Goal: Task Accomplishment & Management: Use online tool/utility

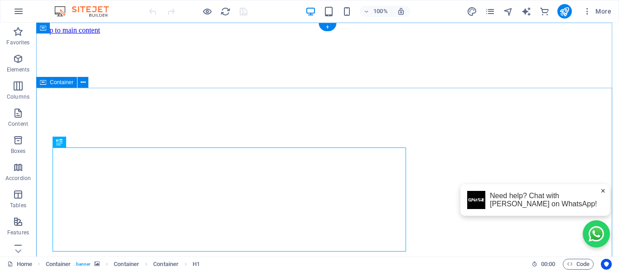
scroll to position [91, 0]
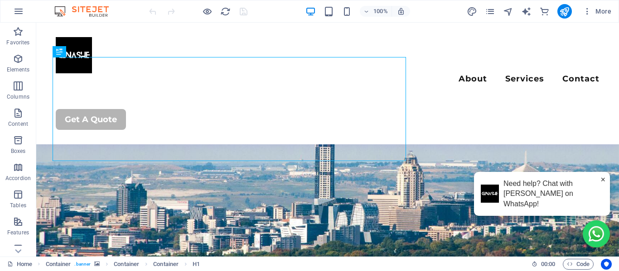
click at [600, 186] on span "×" at bounding box center [602, 179] width 5 height 11
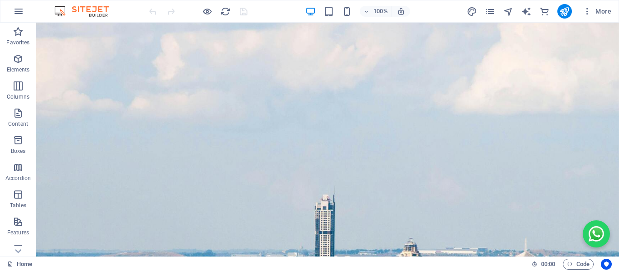
scroll to position [0, 0]
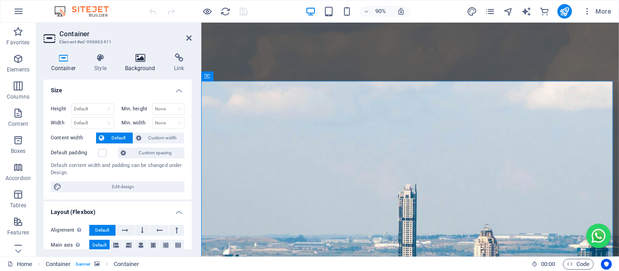
click at [144, 69] on h4 "Background" at bounding box center [142, 62] width 49 height 19
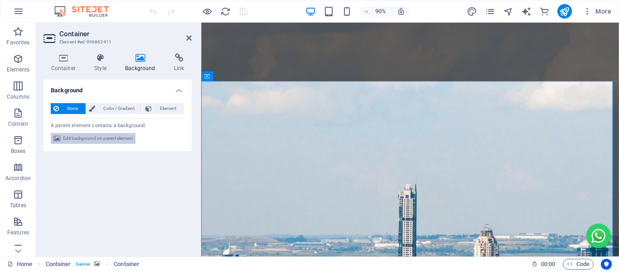
click at [90, 140] on span "Edit background on parent element" at bounding box center [98, 138] width 70 height 11
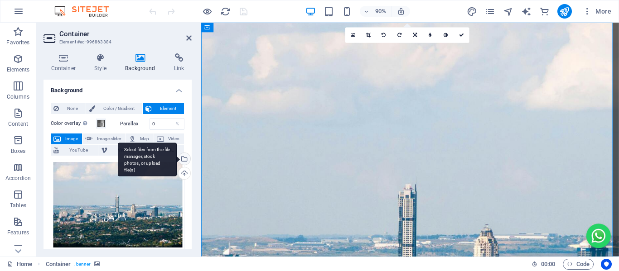
click at [177, 157] on div "Select files from the file manager, stock photos, or upload file(s)" at bounding box center [147, 160] width 59 height 34
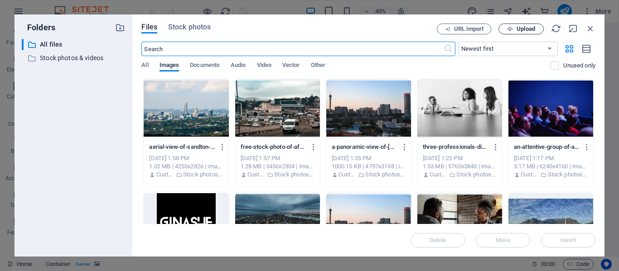
click at [509, 29] on icon "button" at bounding box center [510, 29] width 6 height 6
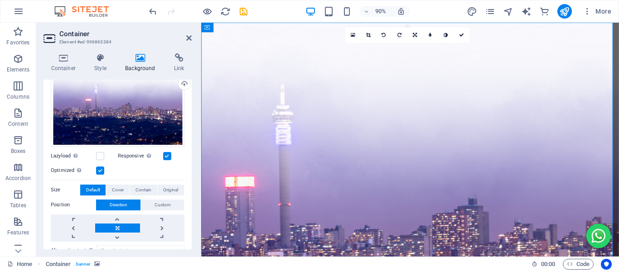
scroll to position [91, 0]
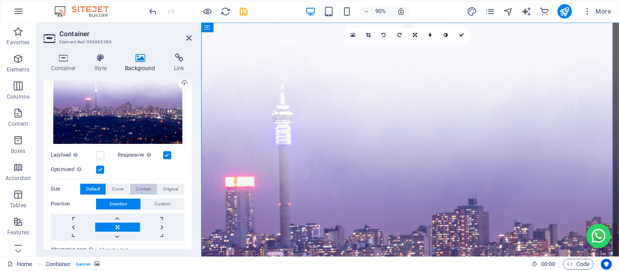
click at [146, 189] on span "Contain" at bounding box center [143, 189] width 16 height 11
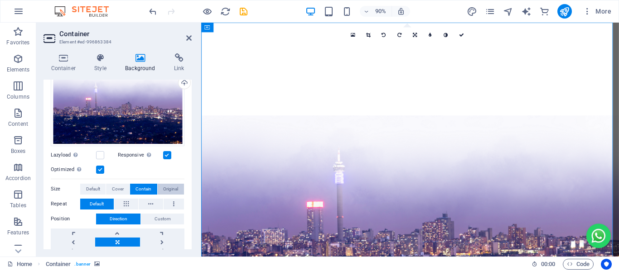
click at [165, 187] on span "Original" at bounding box center [170, 189] width 15 height 11
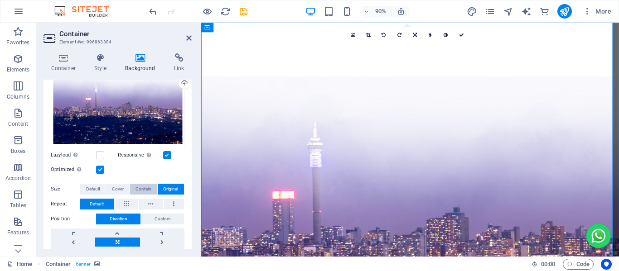
click at [146, 187] on span "Contain" at bounding box center [143, 189] width 16 height 11
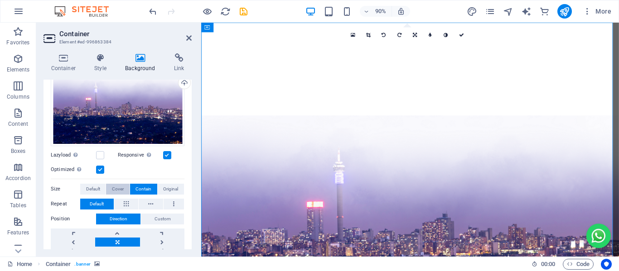
click at [116, 188] on span "Cover" at bounding box center [118, 189] width 12 height 11
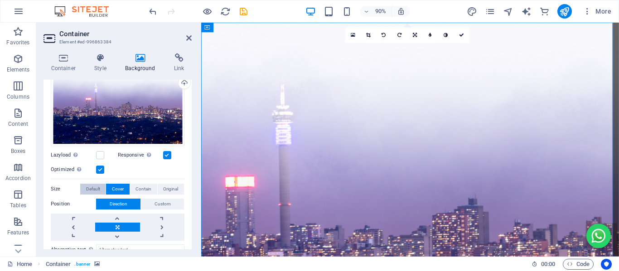
click at [96, 189] on span "Default" at bounding box center [93, 189] width 14 height 11
click at [126, 190] on button "Cover" at bounding box center [117, 189] width 23 height 11
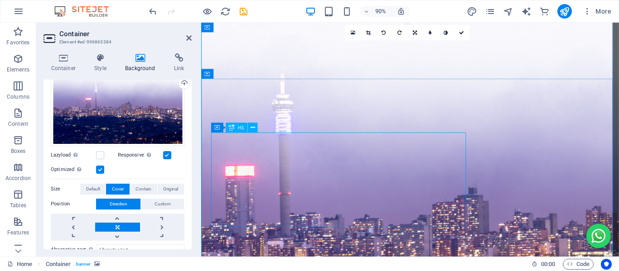
scroll to position [0, 0]
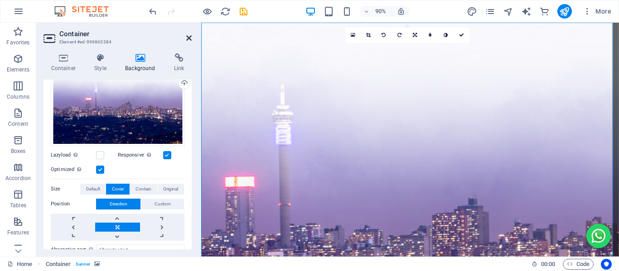
click at [189, 37] on icon at bounding box center [188, 37] width 5 height 7
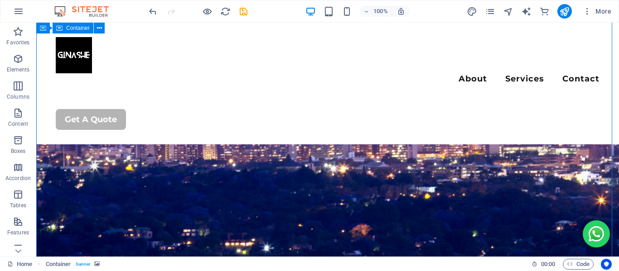
scroll to position [227, 0]
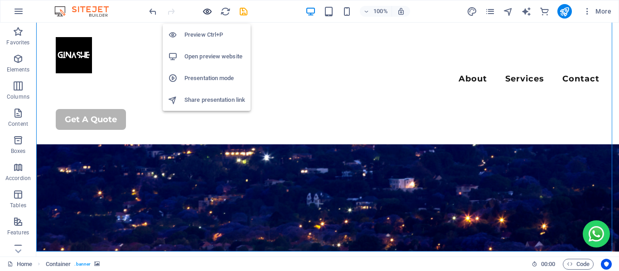
click at [212, 13] on icon "button" at bounding box center [207, 11] width 10 height 10
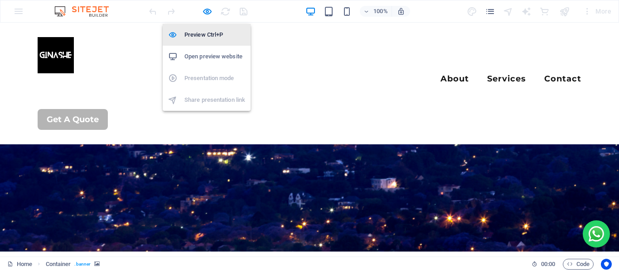
click at [206, 37] on h6 "Preview Ctrl+P" at bounding box center [214, 34] width 61 height 11
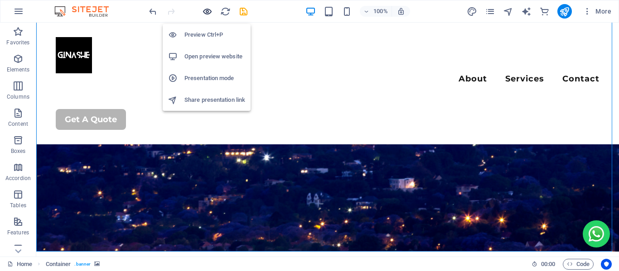
click at [211, 12] on icon "button" at bounding box center [207, 11] width 10 height 10
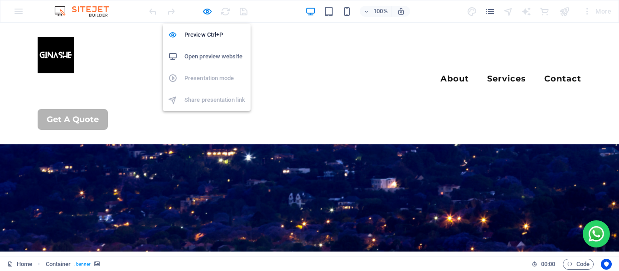
click at [198, 56] on h6 "Open preview website" at bounding box center [214, 56] width 61 height 11
click at [207, 10] on icon "button" at bounding box center [207, 11] width 10 height 10
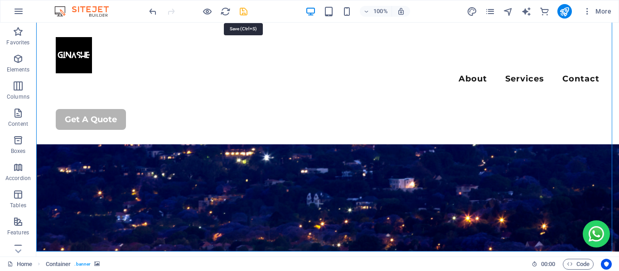
click at [246, 9] on icon "save" at bounding box center [243, 11] width 10 height 10
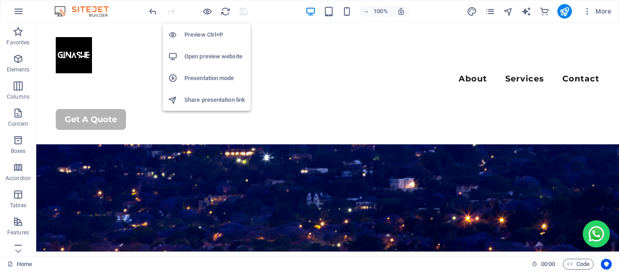
click at [205, 55] on h6 "Open preview website" at bounding box center [214, 56] width 61 height 11
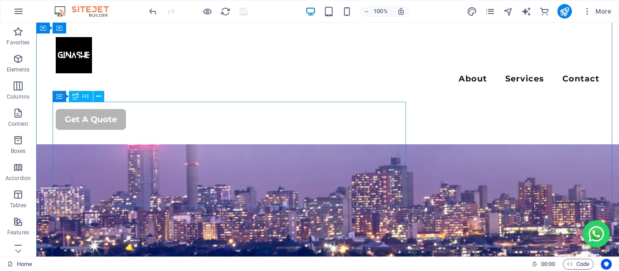
scroll to position [45, 0]
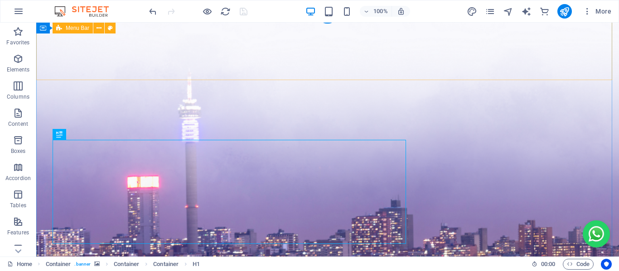
scroll to position [0, 0]
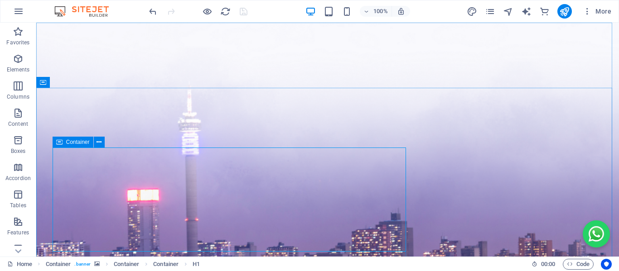
click at [69, 141] on span "Container" at bounding box center [78, 142] width 24 height 5
click at [75, 141] on span "Container" at bounding box center [78, 142] width 24 height 5
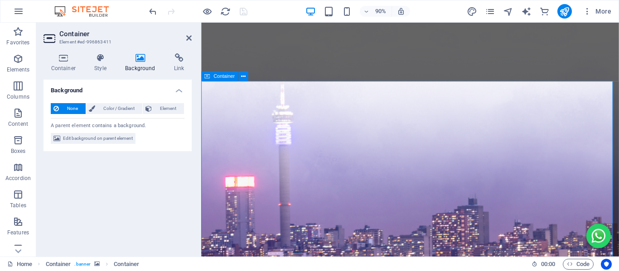
click at [190, 39] on icon at bounding box center [188, 37] width 5 height 7
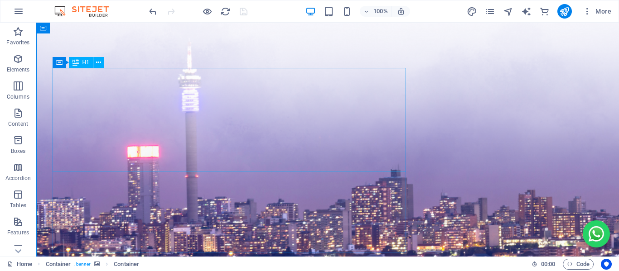
scroll to position [91, 0]
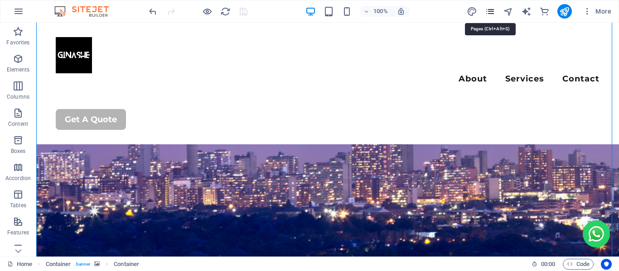
click at [488, 12] on icon "pages" at bounding box center [490, 11] width 10 height 10
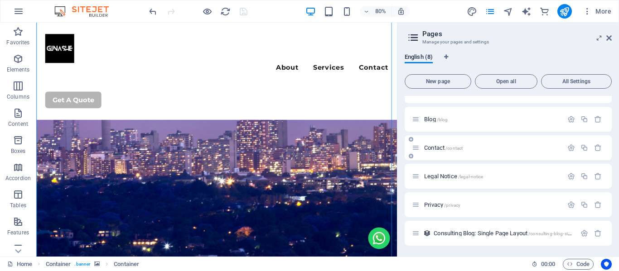
click at [439, 150] on span "Contact /contact" at bounding box center [443, 148] width 39 height 7
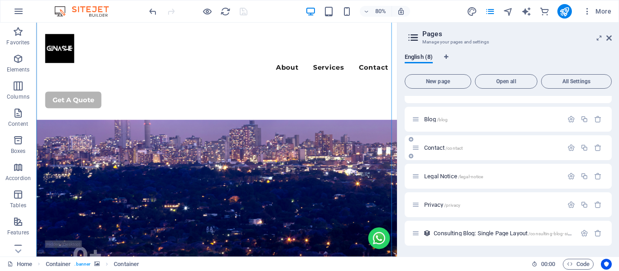
scroll to position [52, 0]
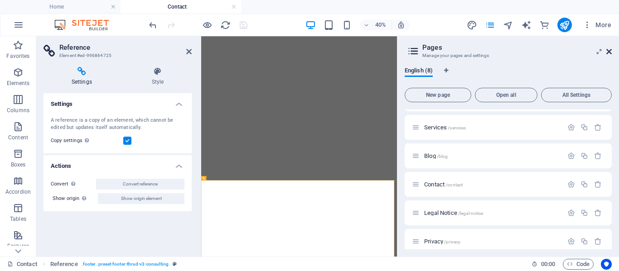
click at [606, 52] on icon at bounding box center [608, 51] width 5 height 7
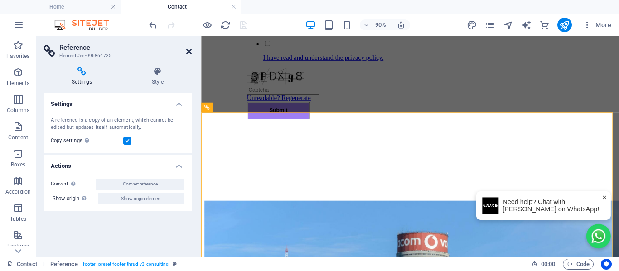
click at [189, 51] on icon at bounding box center [188, 51] width 5 height 7
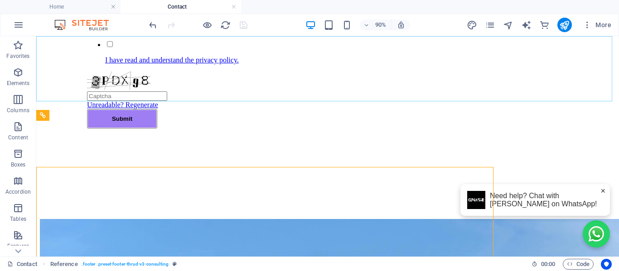
scroll to position [619, 0]
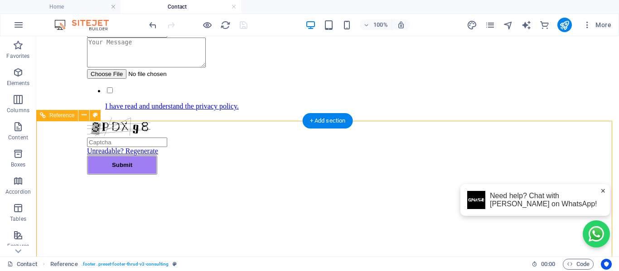
scroll to position [666, 0]
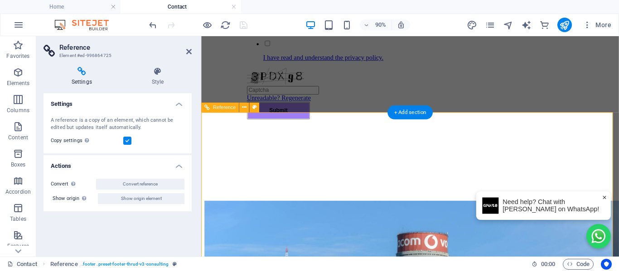
click at [188, 50] on icon at bounding box center [188, 51] width 5 height 7
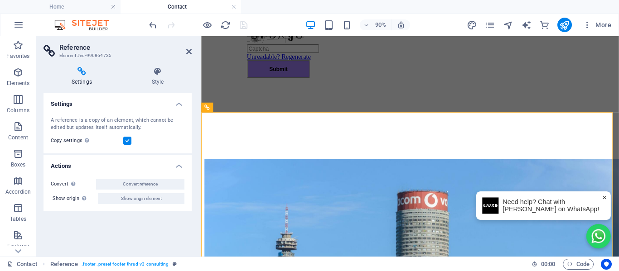
scroll to position [619, 0]
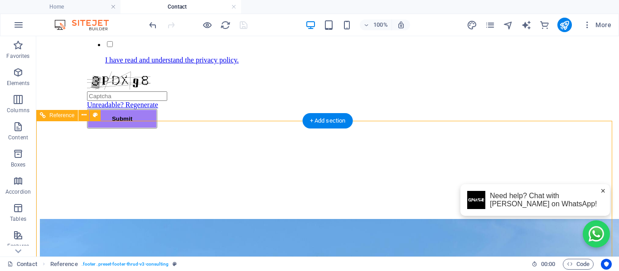
click at [232, 8] on link at bounding box center [233, 7] width 5 height 9
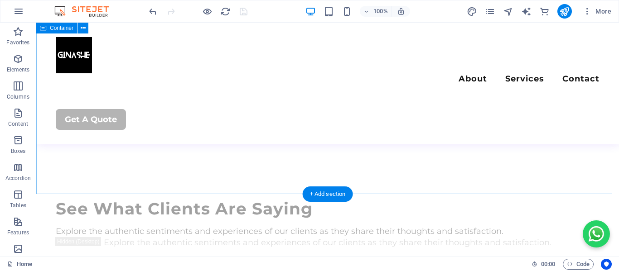
scroll to position [2429, 0]
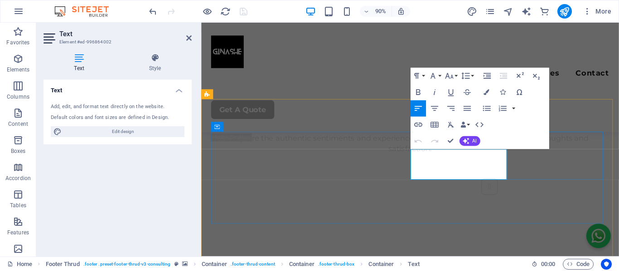
scroll to position [2476, 0]
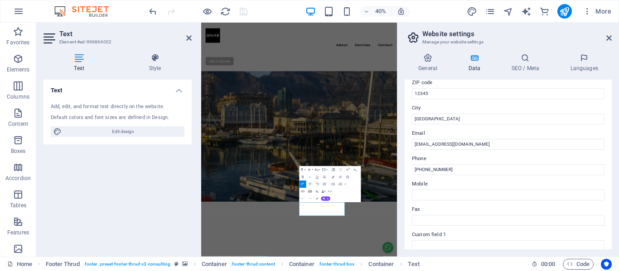
scroll to position [84, 0]
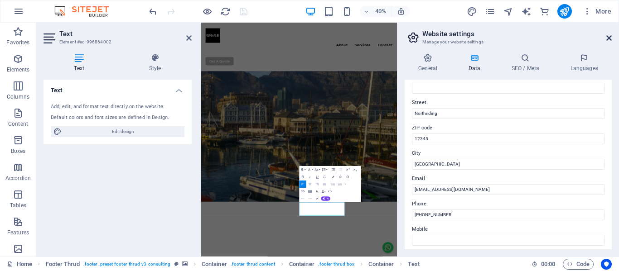
click at [608, 37] on icon at bounding box center [608, 37] width 5 height 7
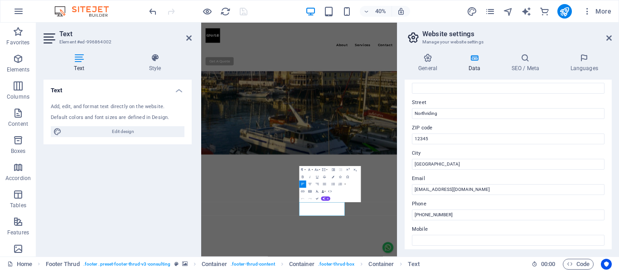
scroll to position [2493, 0]
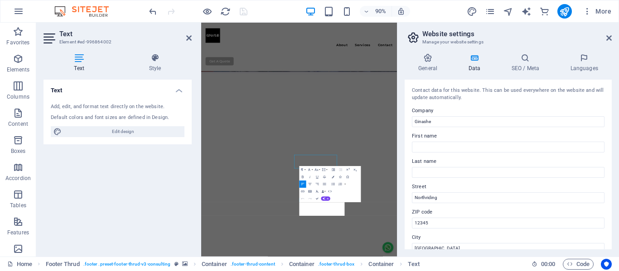
scroll to position [2286, 0]
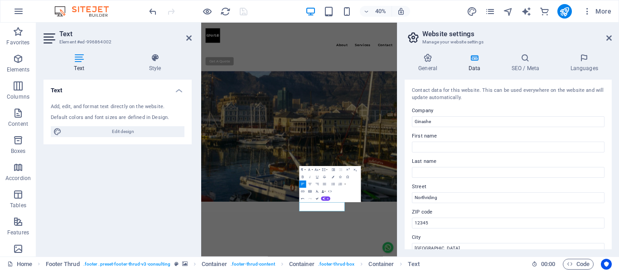
drag, startPoint x: 316, startPoint y: 198, endPoint x: 350, endPoint y: 220, distance: 40.1
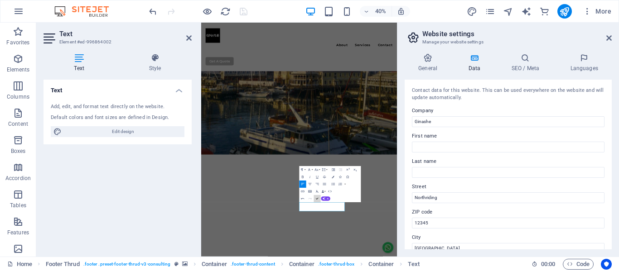
scroll to position [2460, 0]
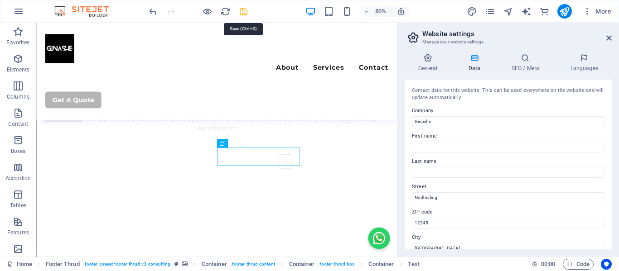
click at [244, 12] on icon "save" at bounding box center [243, 11] width 10 height 10
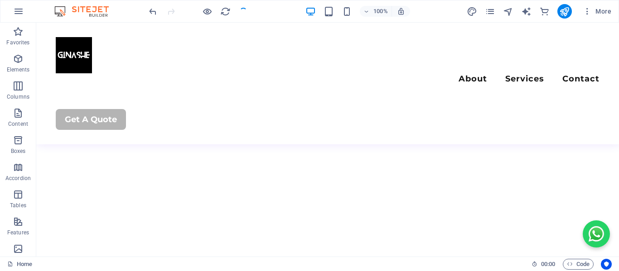
scroll to position [2371, 0]
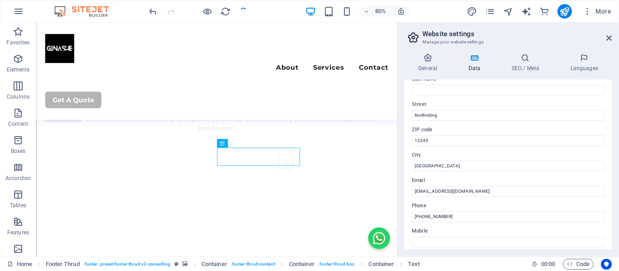
scroll to position [91, 0]
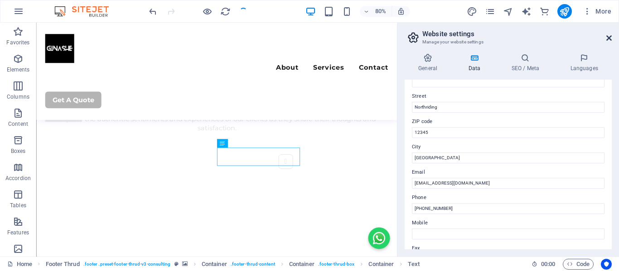
click at [611, 39] on icon at bounding box center [608, 37] width 5 height 7
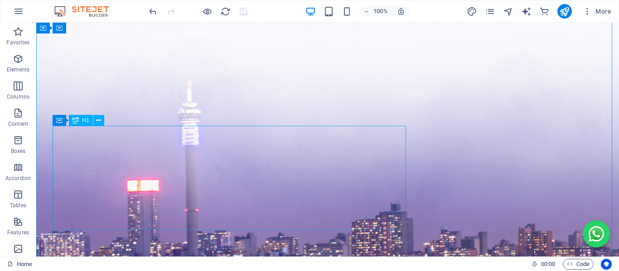
scroll to position [0, 0]
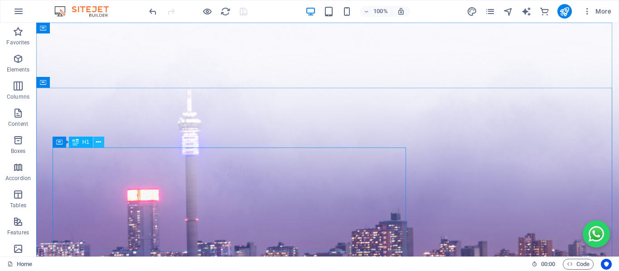
click at [98, 143] on icon at bounding box center [98, 143] width 5 height 10
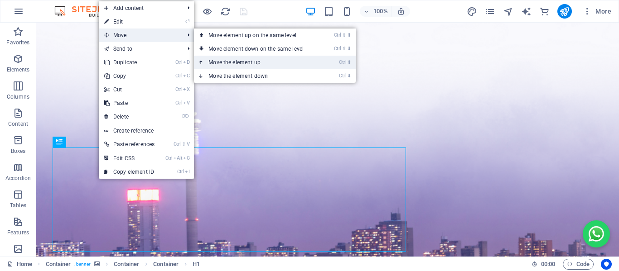
click at [211, 61] on link "Ctrl ⬆ Move the element up" at bounding box center [258, 63] width 128 height 14
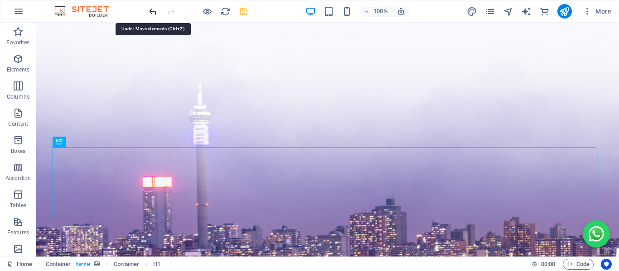
click at [152, 6] on icon "undo" at bounding box center [153, 11] width 10 height 10
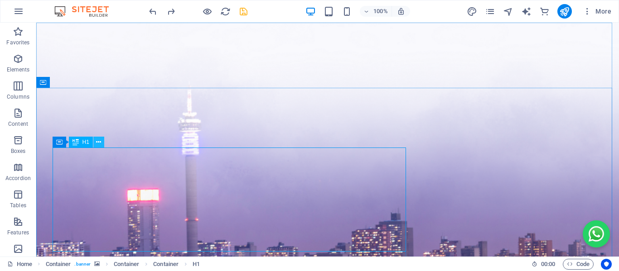
click at [99, 142] on icon at bounding box center [98, 143] width 5 height 10
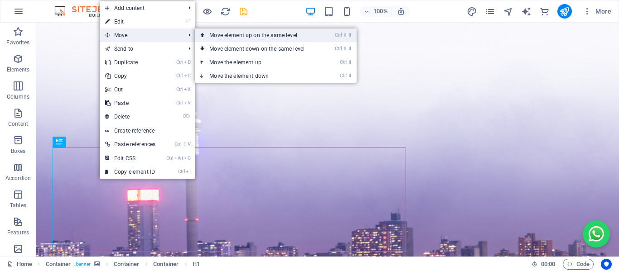
click at [221, 33] on link "Ctrl ⇧ ⬆ Move element up on the same level" at bounding box center [259, 36] width 128 height 14
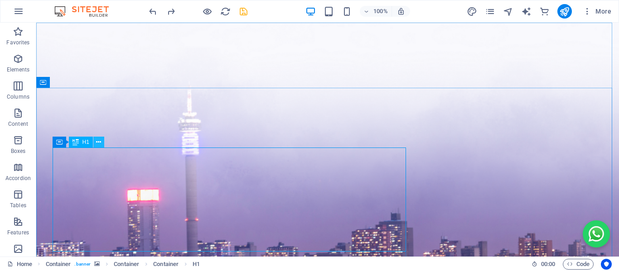
click at [97, 141] on icon at bounding box center [98, 143] width 5 height 10
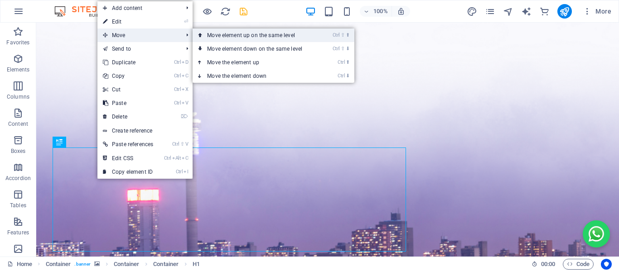
click at [207, 35] on link "Ctrl ⇧ ⬆ Move element up on the same level" at bounding box center [257, 36] width 128 height 14
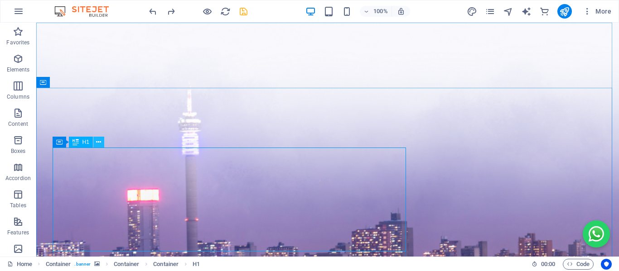
click at [99, 143] on icon at bounding box center [98, 143] width 5 height 10
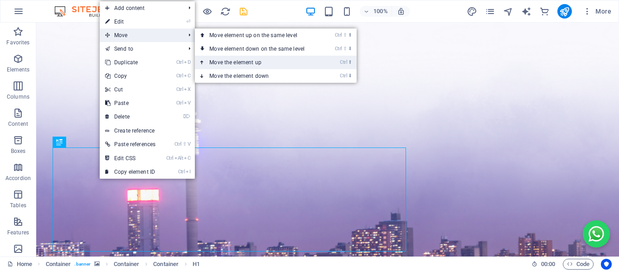
click at [235, 63] on link "Ctrl ⬆ Move the element up" at bounding box center [259, 63] width 128 height 14
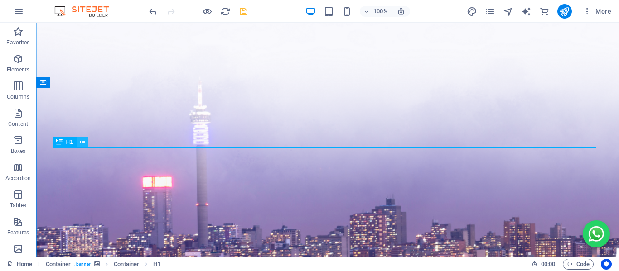
click at [83, 140] on icon at bounding box center [82, 143] width 5 height 10
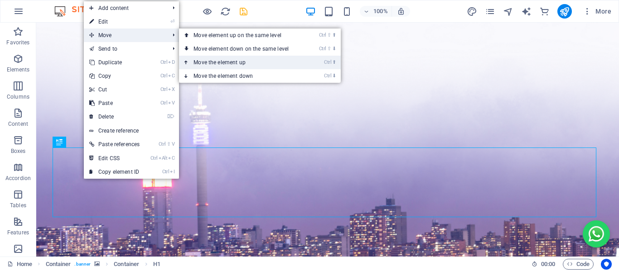
click at [203, 59] on link "Ctrl ⬆ Move the element up" at bounding box center [243, 63] width 128 height 14
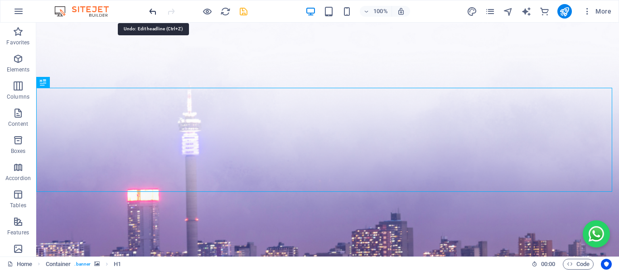
click at [155, 10] on icon "undo" at bounding box center [153, 11] width 10 height 10
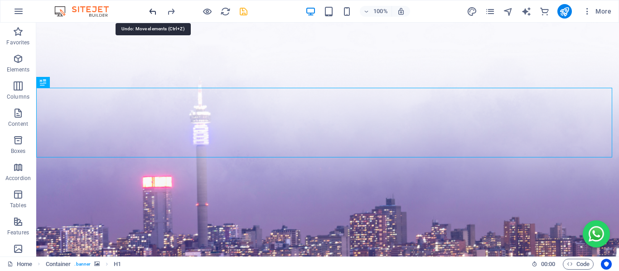
click at [155, 10] on icon "undo" at bounding box center [153, 11] width 10 height 10
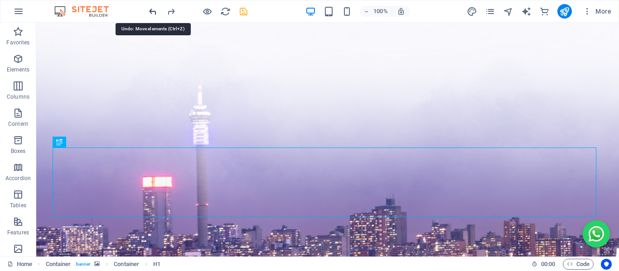
click at [155, 10] on icon "undo" at bounding box center [153, 11] width 10 height 10
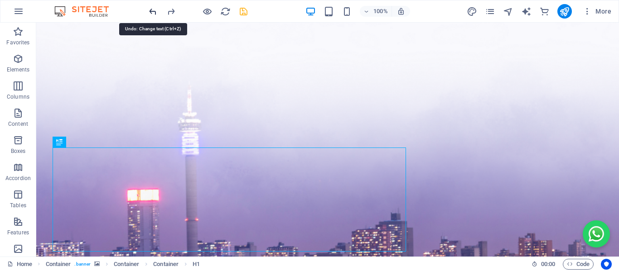
click at [155, 10] on icon "undo" at bounding box center [153, 11] width 10 height 10
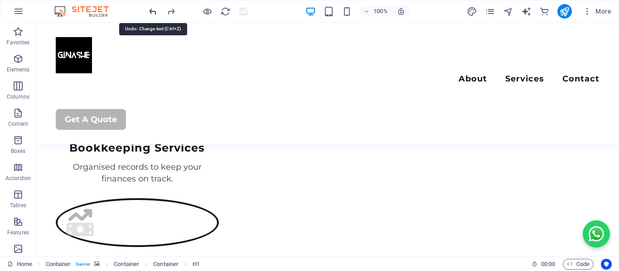
scroll to position [2421, 0]
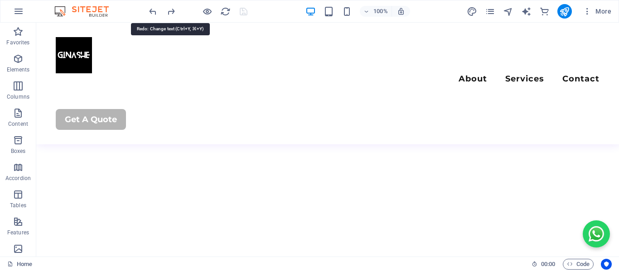
click at [176, 10] on div at bounding box center [197, 11] width 101 height 14
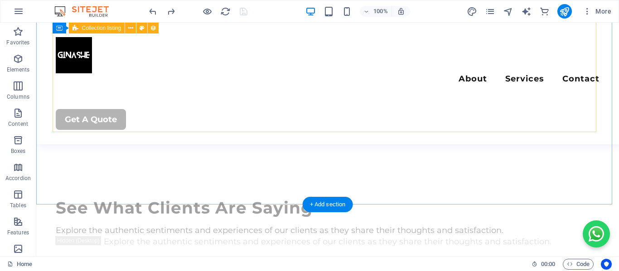
scroll to position [2248, 0]
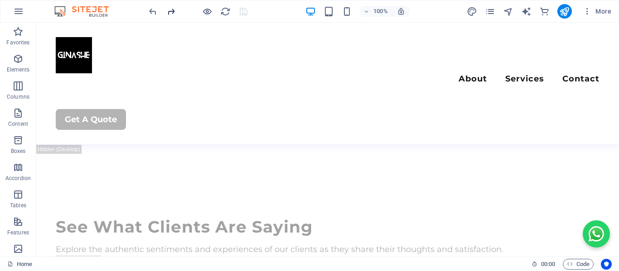
click at [169, 10] on icon "redo" at bounding box center [171, 11] width 10 height 10
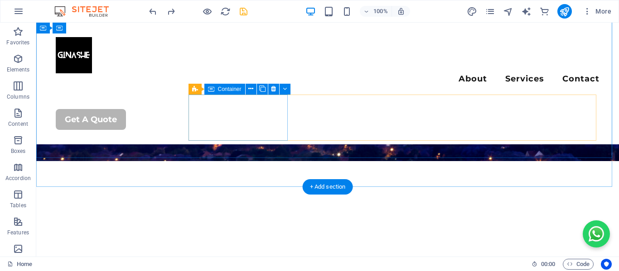
scroll to position [227, 0]
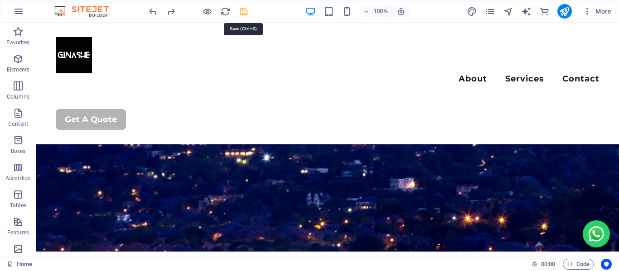
click at [243, 11] on icon "save" at bounding box center [243, 11] width 10 height 10
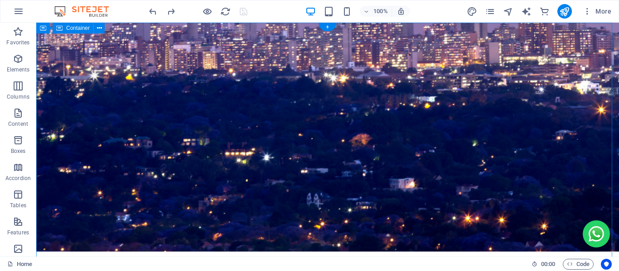
scroll to position [0, 0]
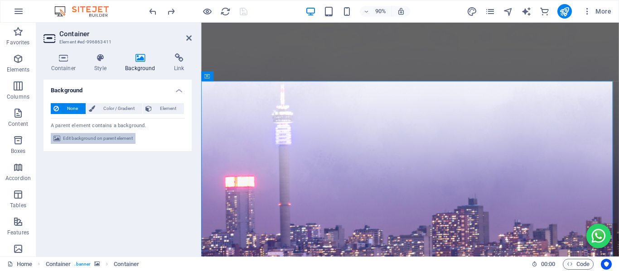
click at [101, 138] on span "Edit background on parent element" at bounding box center [98, 138] width 70 height 11
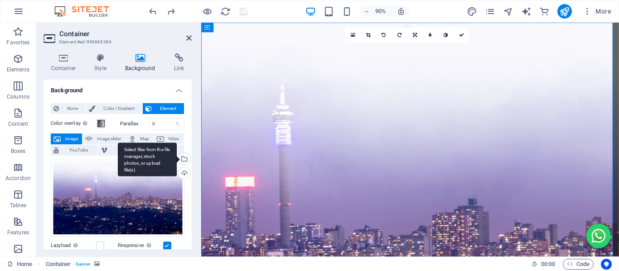
click at [182, 159] on div "Select files from the file manager, stock photos, or upload file(s)" at bounding box center [184, 160] width 14 height 14
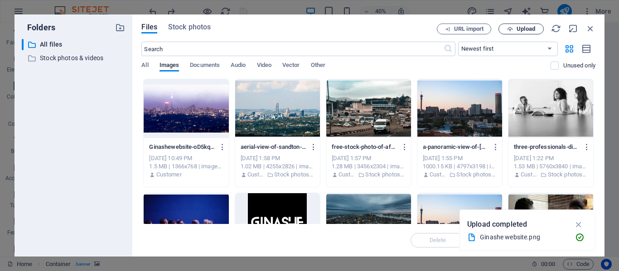
click at [519, 27] on span "Upload" at bounding box center [526, 28] width 19 height 5
click at [515, 30] on span "Upload" at bounding box center [520, 29] width 37 height 6
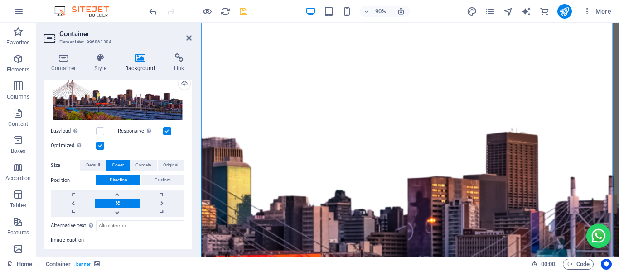
scroll to position [90, 0]
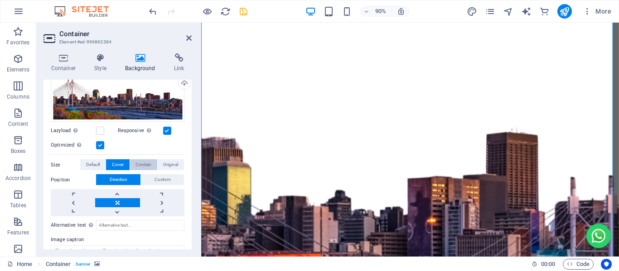
click at [142, 164] on span "Contain" at bounding box center [143, 164] width 16 height 11
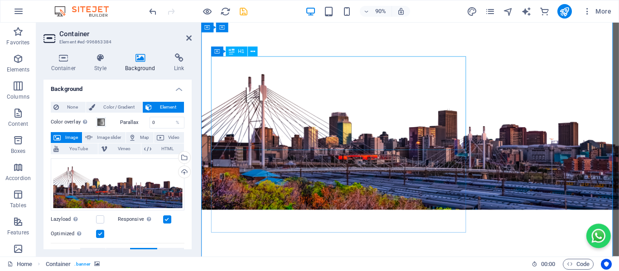
scroll to position [0, 0]
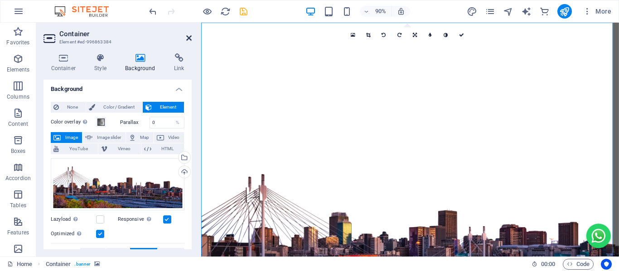
click at [187, 39] on icon at bounding box center [188, 37] width 5 height 7
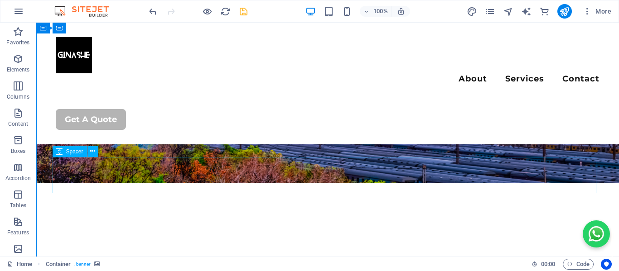
scroll to position [175, 0]
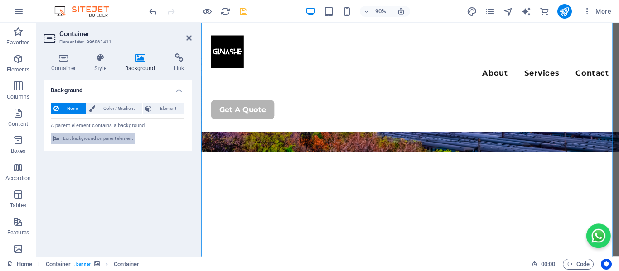
click at [85, 136] on span "Edit background on parent element" at bounding box center [98, 138] width 70 height 11
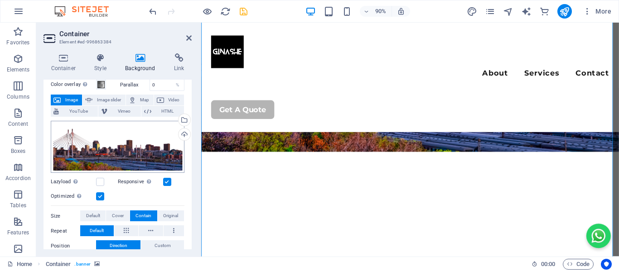
scroll to position [43, 0]
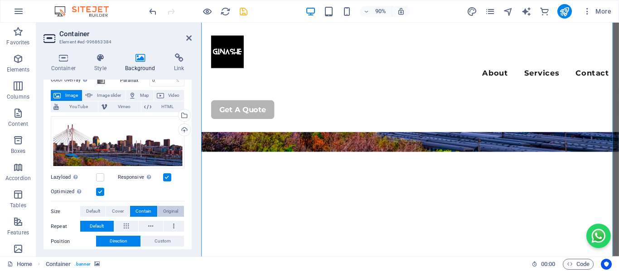
click at [169, 212] on span "Original" at bounding box center [170, 211] width 15 height 11
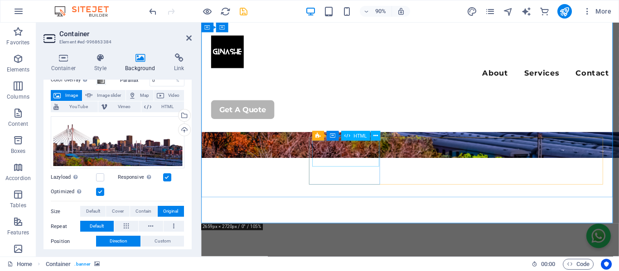
scroll to position [244, 0]
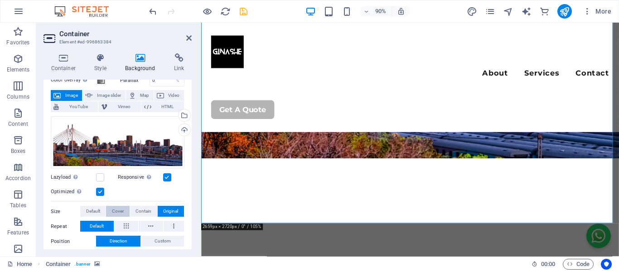
click at [116, 213] on span "Cover" at bounding box center [118, 211] width 12 height 11
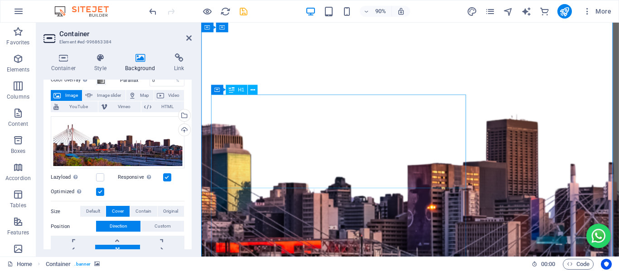
scroll to position [0, 0]
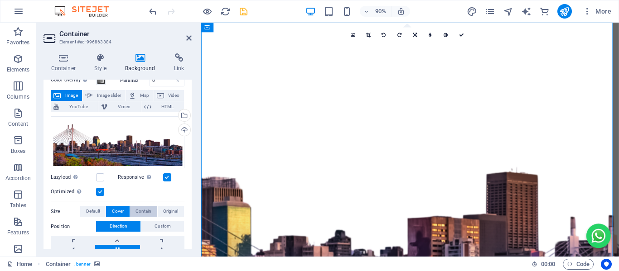
click at [141, 213] on span "Contain" at bounding box center [143, 211] width 16 height 11
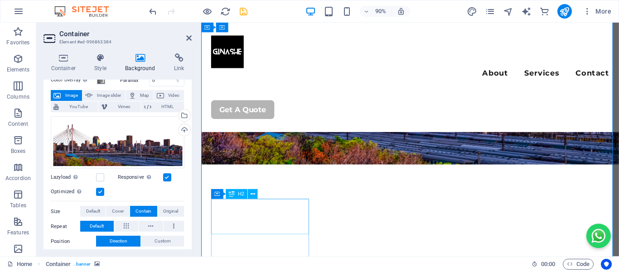
scroll to position [162, 0]
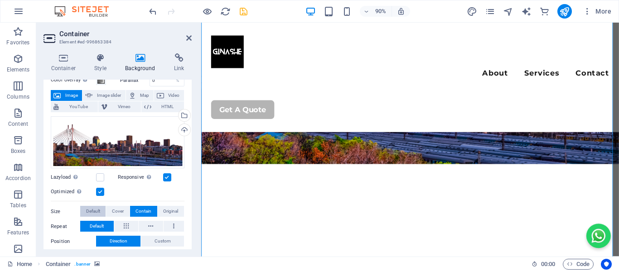
click at [92, 212] on span "Default" at bounding box center [93, 211] width 14 height 11
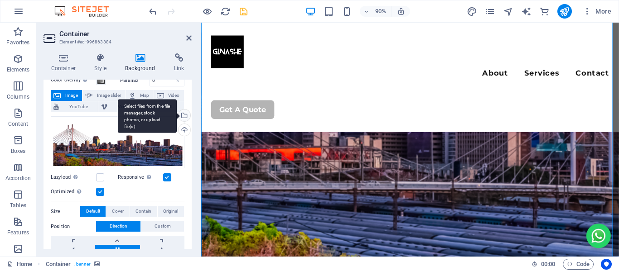
click at [182, 115] on div "Select files from the file manager, stock photos, or upload file(s)" at bounding box center [184, 117] width 14 height 14
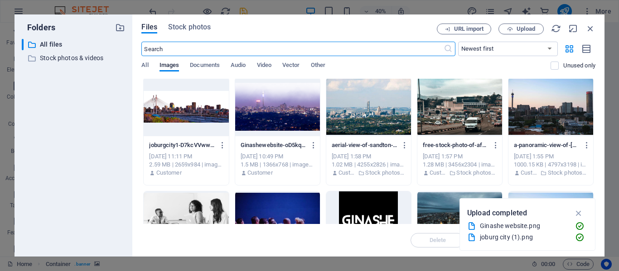
scroll to position [0, 0]
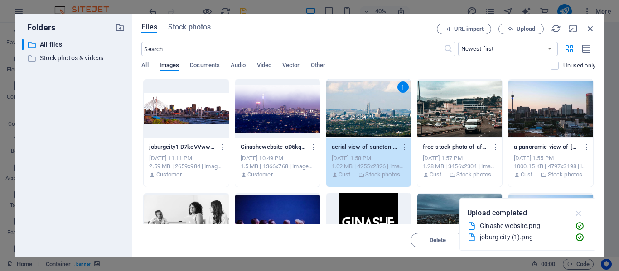
click at [579, 211] on icon "button" at bounding box center [579, 213] width 10 height 10
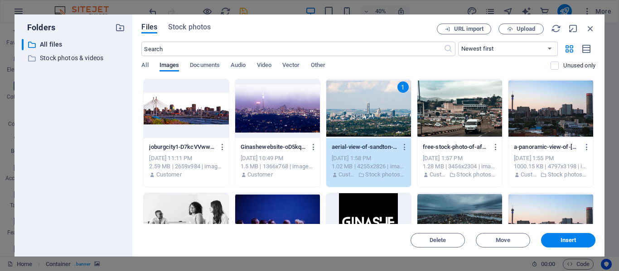
click at [398, 31] on div "Files Stock photos" at bounding box center [288, 29] width 295 height 10
click at [522, 25] on button "Upload" at bounding box center [520, 29] width 45 height 11
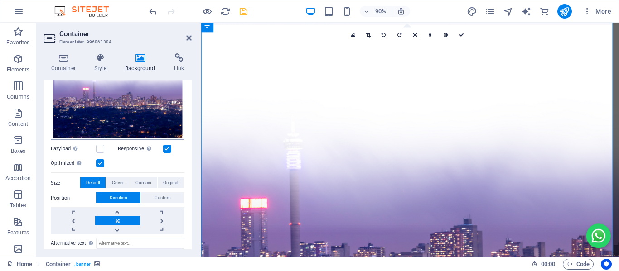
scroll to position [111, 0]
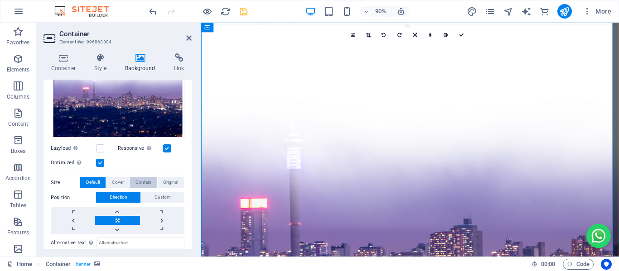
click at [143, 183] on span "Contain" at bounding box center [143, 182] width 16 height 11
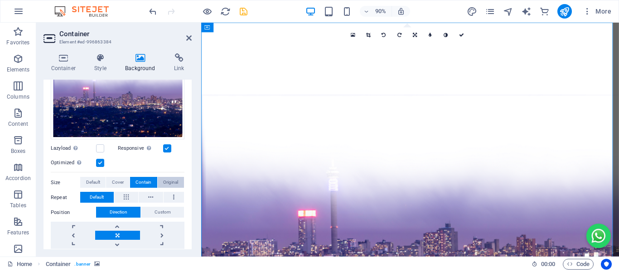
click at [175, 180] on span "Original" at bounding box center [170, 182] width 15 height 11
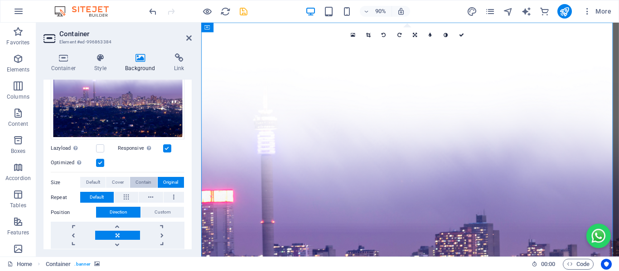
click at [146, 182] on span "Contain" at bounding box center [143, 182] width 16 height 11
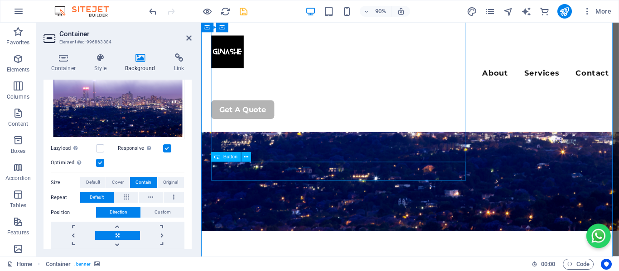
scroll to position [157, 0]
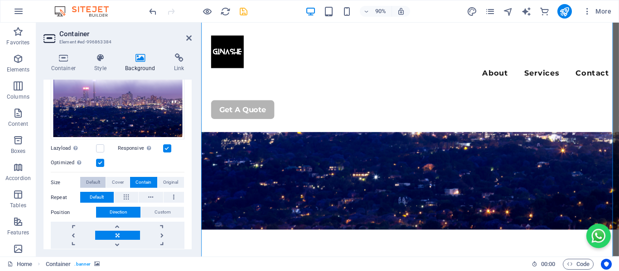
click at [95, 178] on span "Default" at bounding box center [93, 182] width 14 height 11
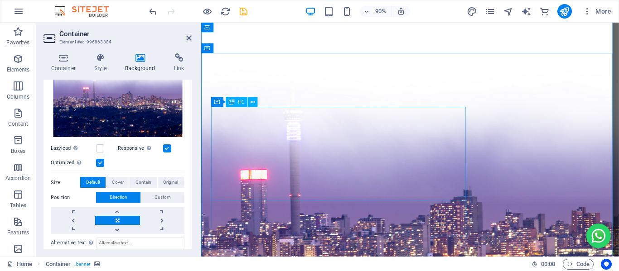
scroll to position [31, 0]
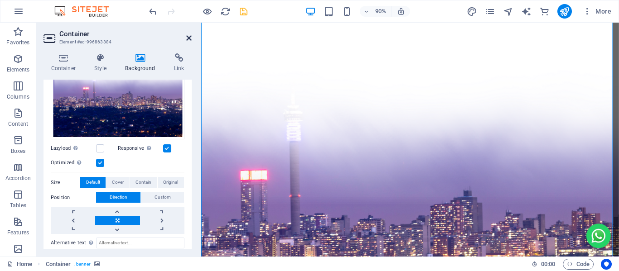
click at [189, 39] on icon at bounding box center [188, 37] width 5 height 7
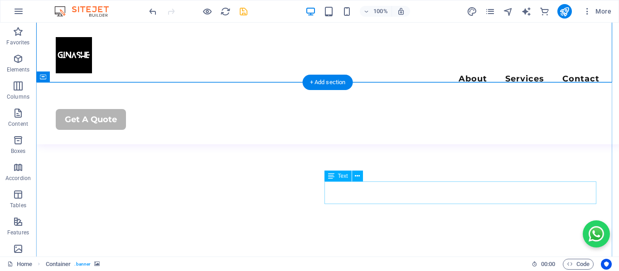
scroll to position [328, 0]
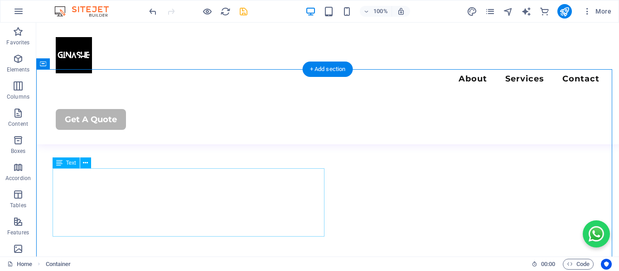
scroll to position [410, 0]
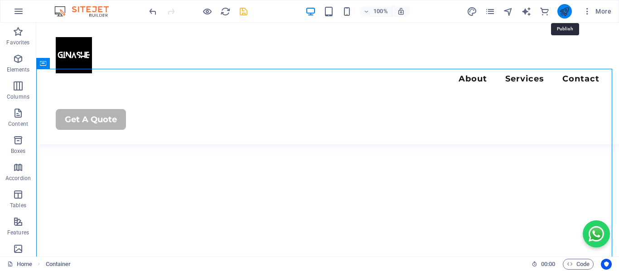
click at [562, 12] on icon "publish" at bounding box center [564, 11] width 10 height 10
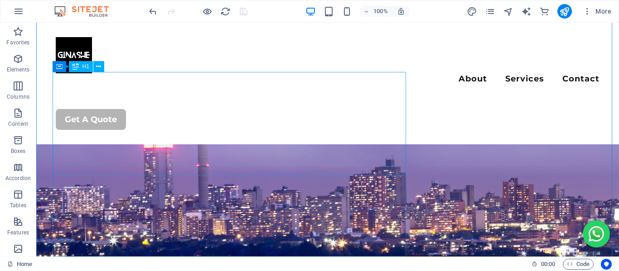
scroll to position [76, 0]
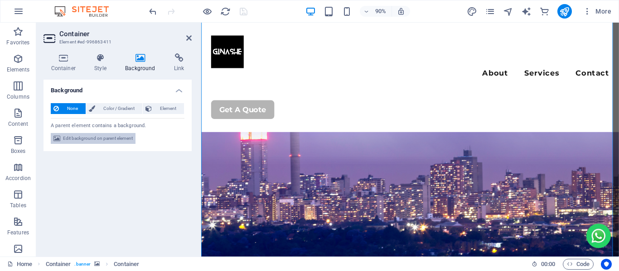
click at [105, 139] on span "Edit background on parent element" at bounding box center [98, 138] width 70 height 11
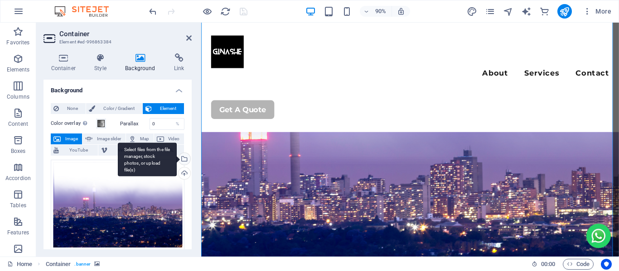
click at [184, 159] on div "Select files from the file manager, stock photos, or upload file(s)" at bounding box center [184, 160] width 14 height 14
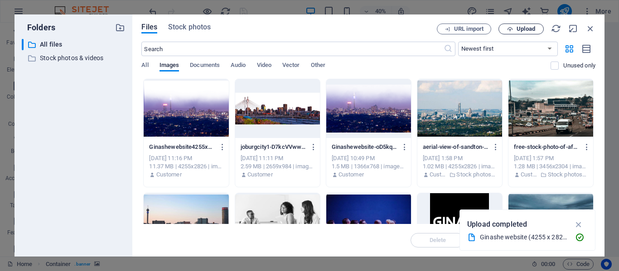
click at [518, 26] on span "Upload" at bounding box center [526, 28] width 19 height 5
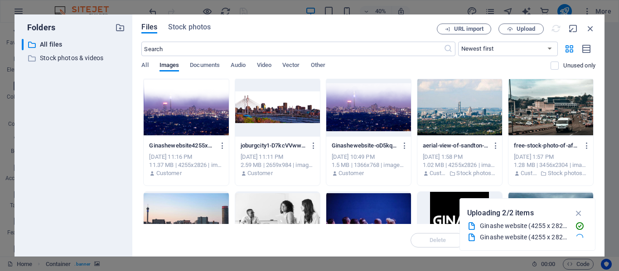
scroll to position [0, 0]
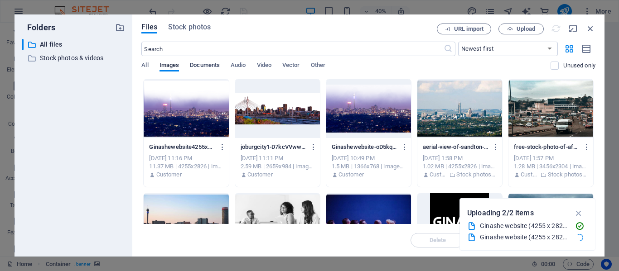
click at [203, 66] on span "Documents" at bounding box center [205, 66] width 30 height 13
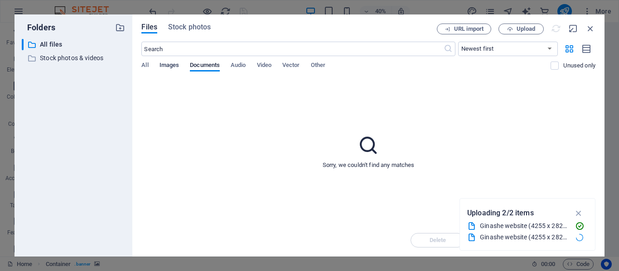
click at [175, 67] on span "Images" at bounding box center [169, 66] width 20 height 13
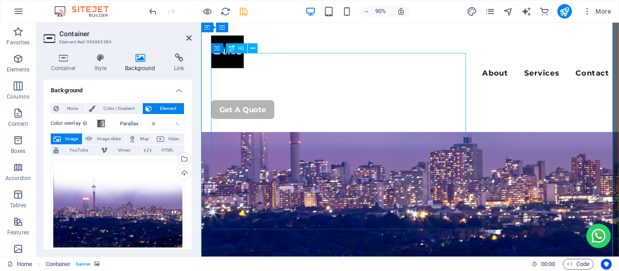
scroll to position [181, 0]
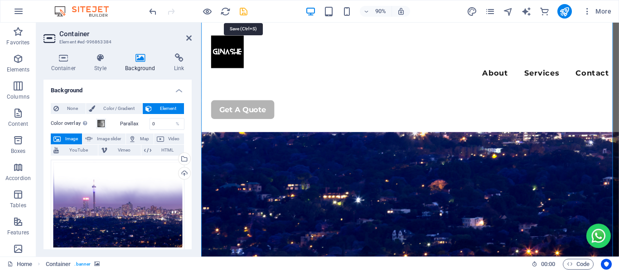
click at [243, 10] on icon "save" at bounding box center [243, 11] width 10 height 10
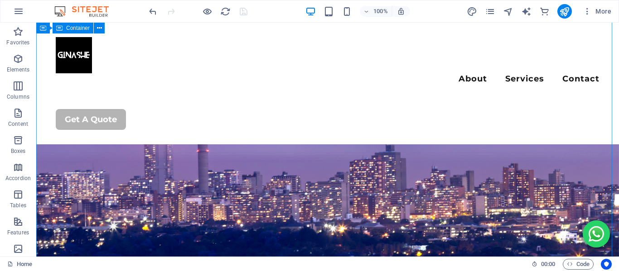
scroll to position [91, 0]
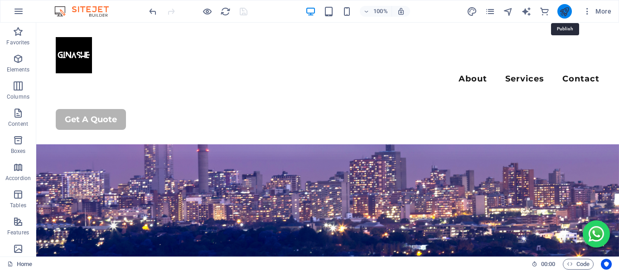
click at [562, 10] on icon "publish" at bounding box center [564, 11] width 10 height 10
